Goal: Navigation & Orientation: Go to known website

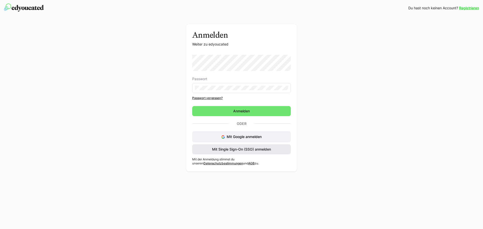
click at [255, 147] on span "Mit Single Sign-On (SSO) anmelden" at bounding box center [242, 149] width 60 height 5
click at [244, 149] on span "Mit Single Sign-On (SSO) anmelden" at bounding box center [242, 149] width 60 height 5
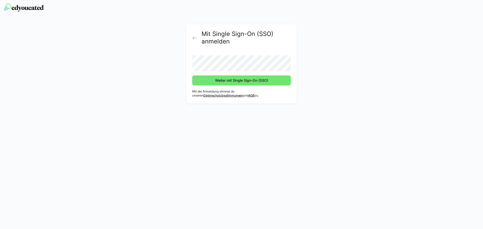
click at [192, 76] on button "Weiter mit Single Sign-On (SSO)" at bounding box center [241, 81] width 99 height 10
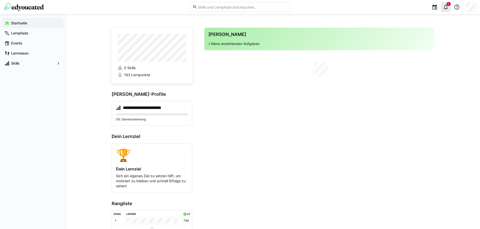
click at [445, 4] on eds-icon at bounding box center [445, 7] width 6 height 6
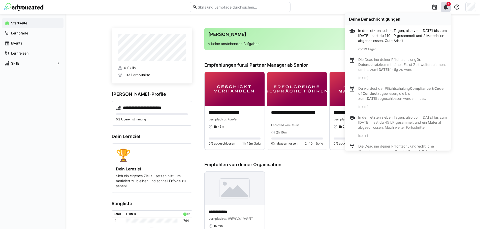
click at [279, 28] on div "Deine Agenda √ Keine anstehenden Aufgaben" at bounding box center [319, 39] width 230 height 23
